Goal: Task Accomplishment & Management: Manage account settings

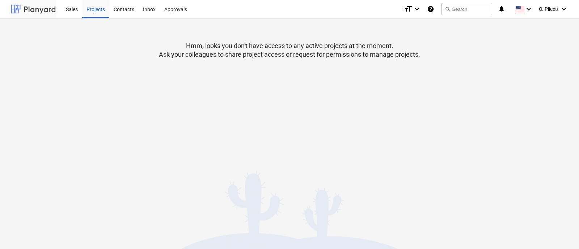
click at [45, 9] on div at bounding box center [33, 9] width 45 height 18
click at [103, 7] on div "Projects" at bounding box center [95, 9] width 27 height 18
click at [78, 8] on div "Sales" at bounding box center [71, 9] width 21 height 18
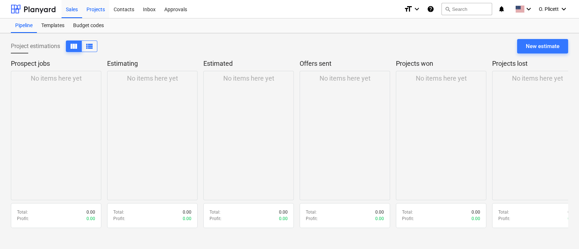
click at [103, 18] on div "Projects" at bounding box center [95, 9] width 27 height 18
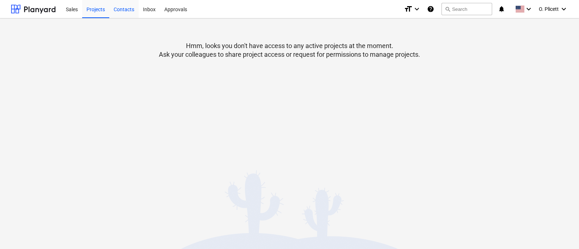
click at [125, 10] on div "Contacts" at bounding box center [123, 9] width 29 height 18
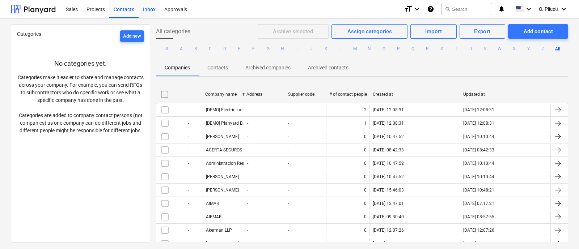
click at [145, 12] on div "Inbox" at bounding box center [149, 9] width 21 height 18
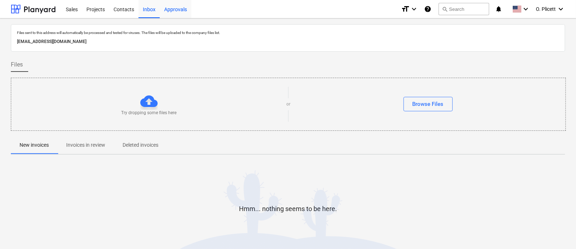
click at [171, 14] on div "Approvals" at bounding box center [175, 9] width 31 height 18
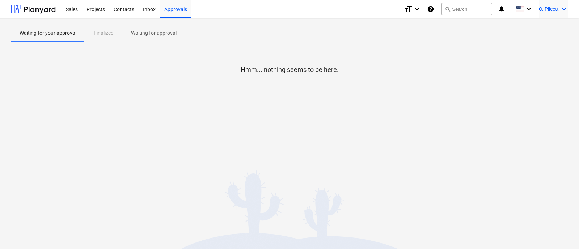
click at [547, 15] on div "O. Plicett keyboard_arrow_down" at bounding box center [553, 9] width 29 height 18
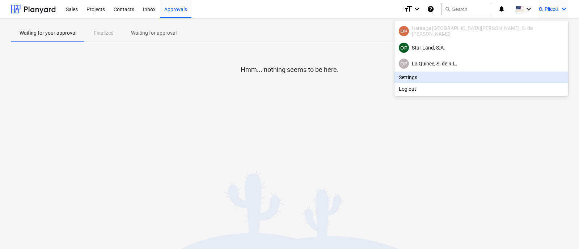
click at [482, 76] on div "Settings" at bounding box center [481, 78] width 174 height 12
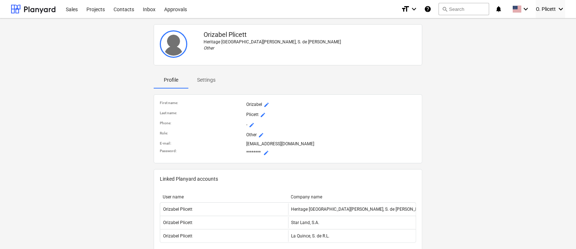
scroll to position [45, 0]
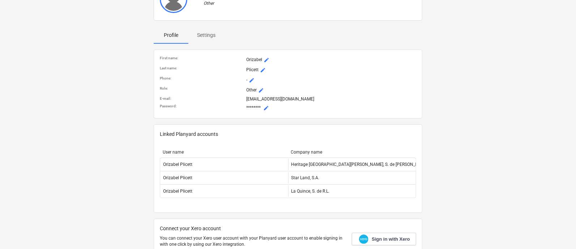
click at [263, 108] on button "mode_edit" at bounding box center [266, 108] width 9 height 9
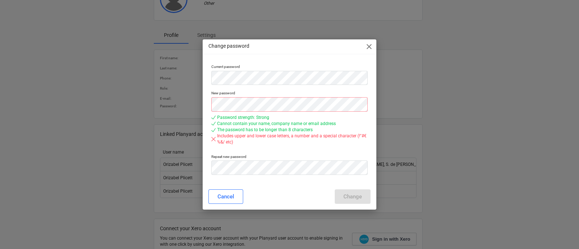
click at [249, 185] on div "Change password close Current password New password Password strength: Strong C…" at bounding box center [290, 124] width 174 height 170
click at [179, 95] on div "Change password close Current password New password Password strength: Strong C…" at bounding box center [289, 124] width 579 height 249
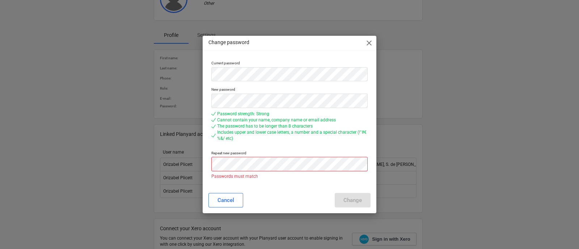
click at [200, 166] on div "Change password close Current password New password Password strength: Strong C…" at bounding box center [289, 124] width 579 height 249
click at [312, 191] on div "Cancel Change" at bounding box center [289, 200] width 171 height 20
click at [197, 162] on div "Change password close Current password New password Password strength: Strong C…" at bounding box center [289, 124] width 579 height 249
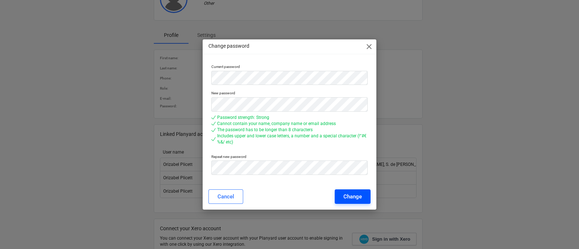
click at [343, 200] on div "Change" at bounding box center [352, 196] width 18 height 9
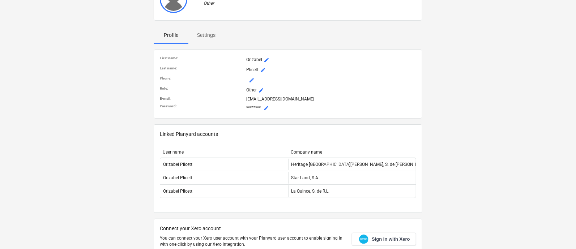
scroll to position [0, 0]
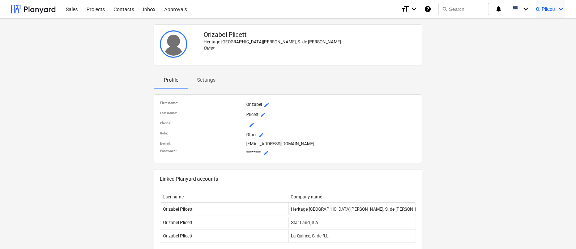
click at [551, 5] on div "O. Plicett keyboard_arrow_down" at bounding box center [550, 9] width 29 height 18
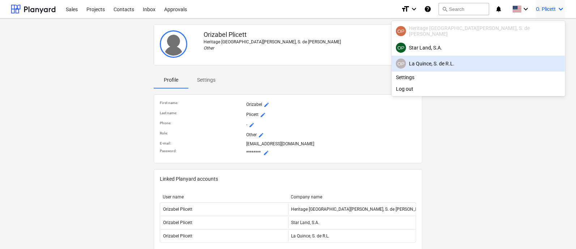
click at [523, 63] on div "OP La Quince, S. de [PERSON_NAME]" at bounding box center [478, 64] width 165 height 10
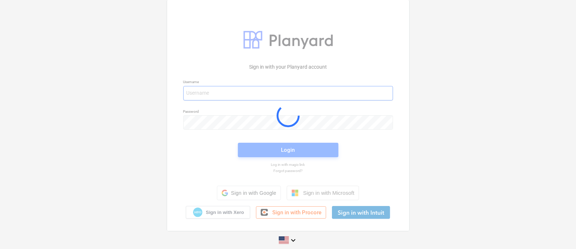
type input "[EMAIL_ADDRESS][DOMAIN_NAME]"
